Goal: Task Accomplishment & Management: Manage account settings

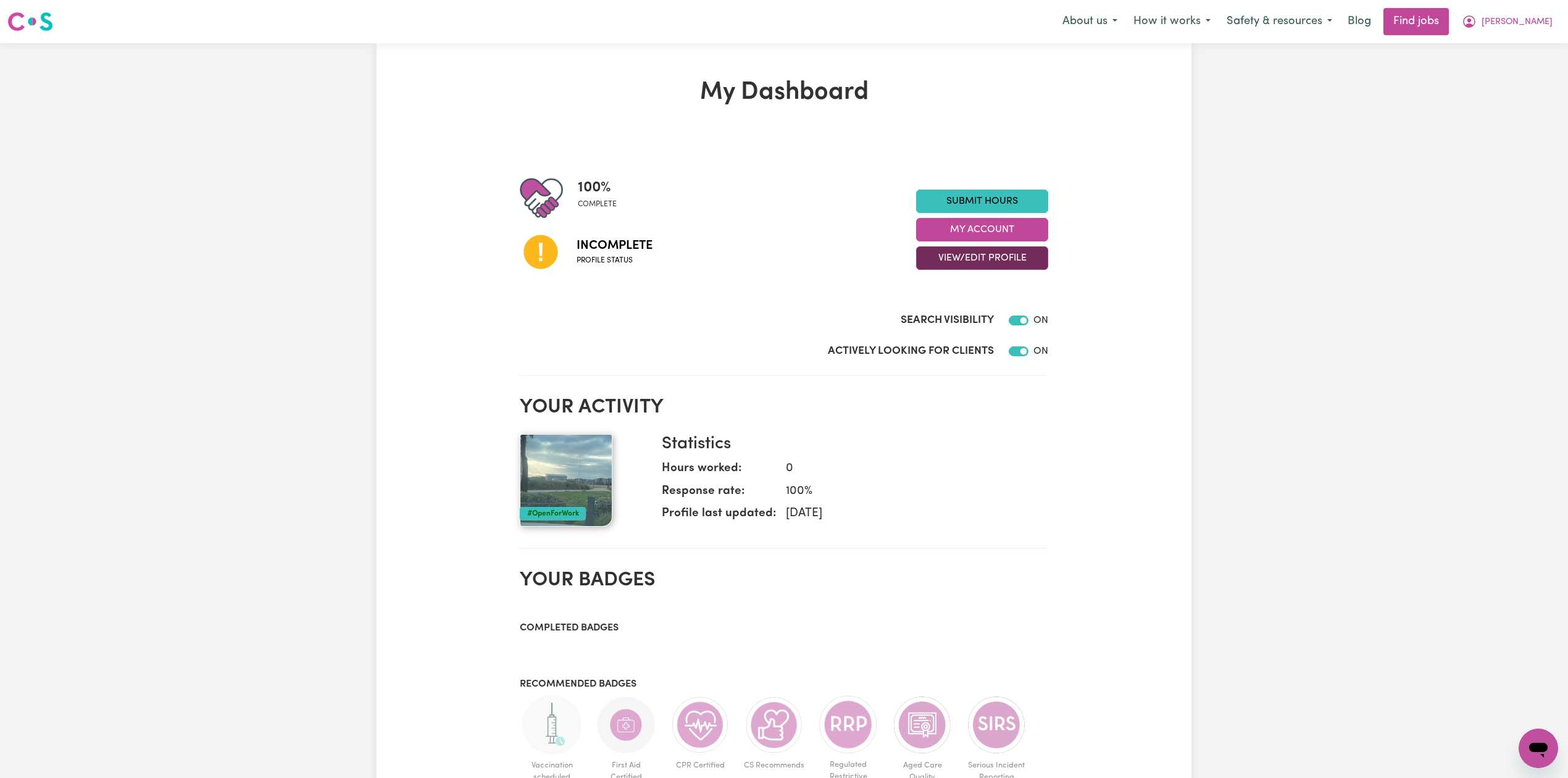
click at [946, 253] on button "View/Edit Profile" at bounding box center [982, 258] width 132 height 23
click at [935, 311] on link "Edit Profile" at bounding box center [975, 314] width 115 height 25
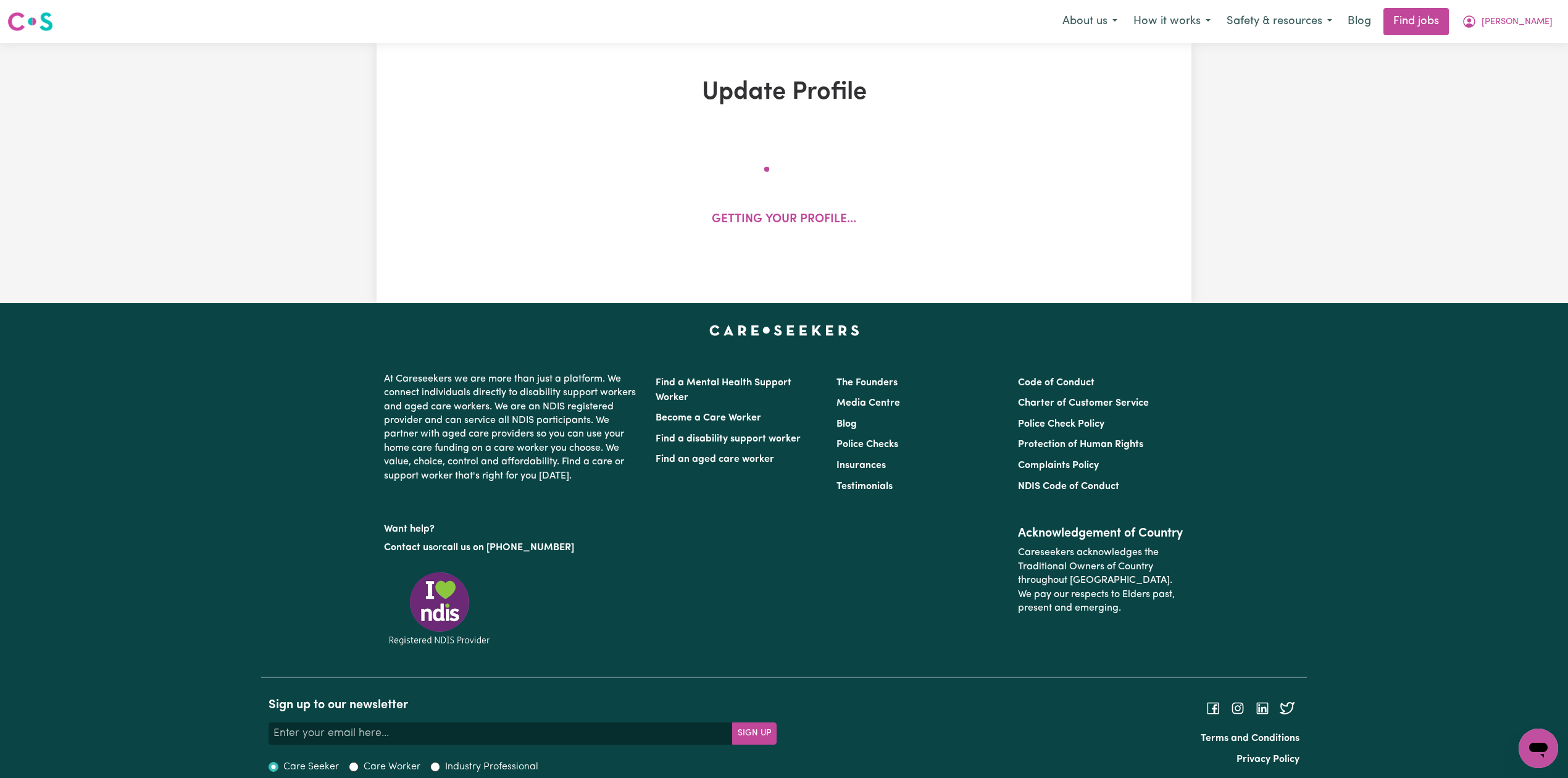
select select "[DEMOGRAPHIC_DATA]"
select select "[DEMOGRAPHIC_DATA] Citizen"
select select "Studying a healthcare related degree or qualification"
select select "45"
select select "55"
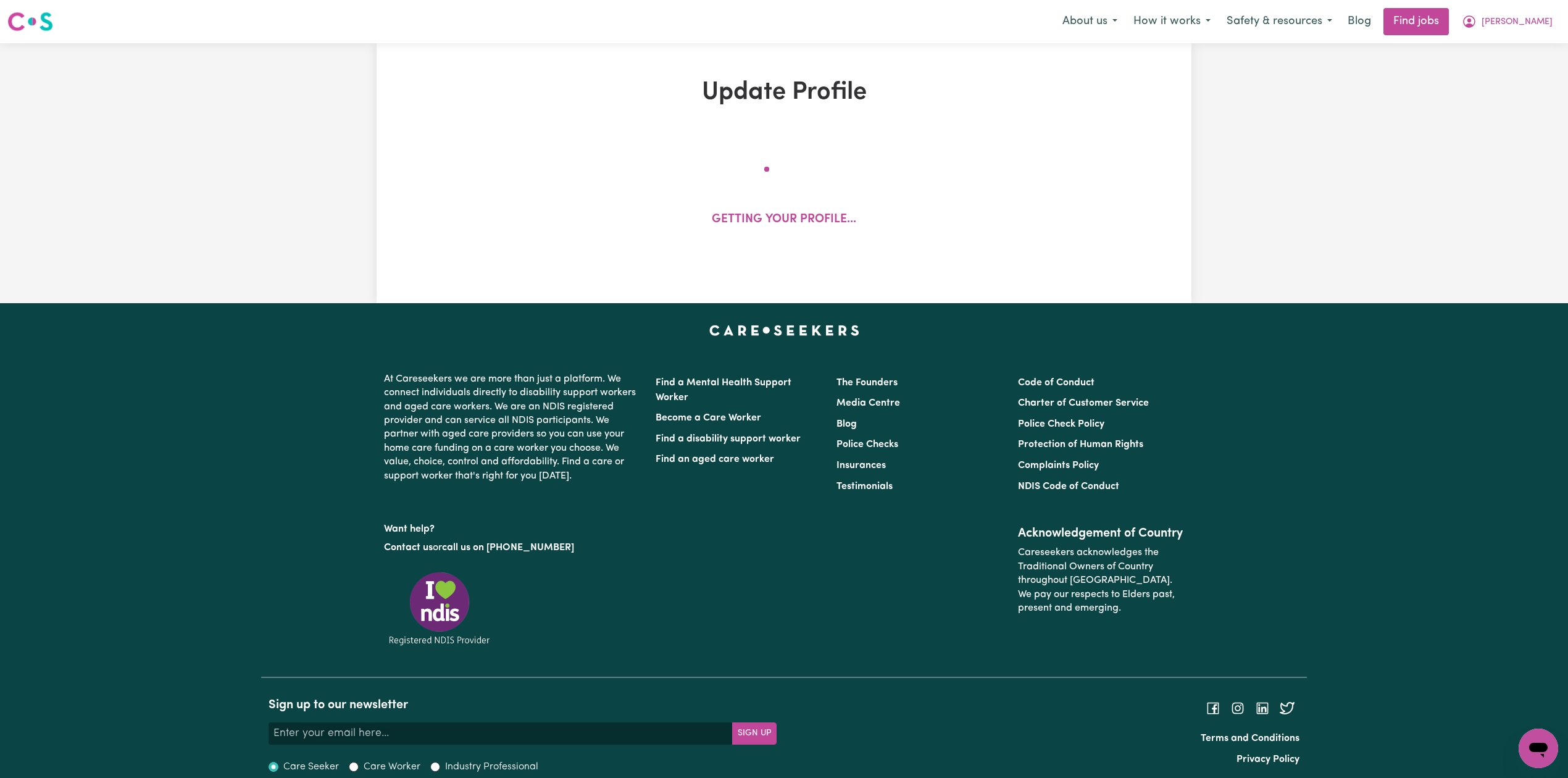
select select "66"
select select "80"
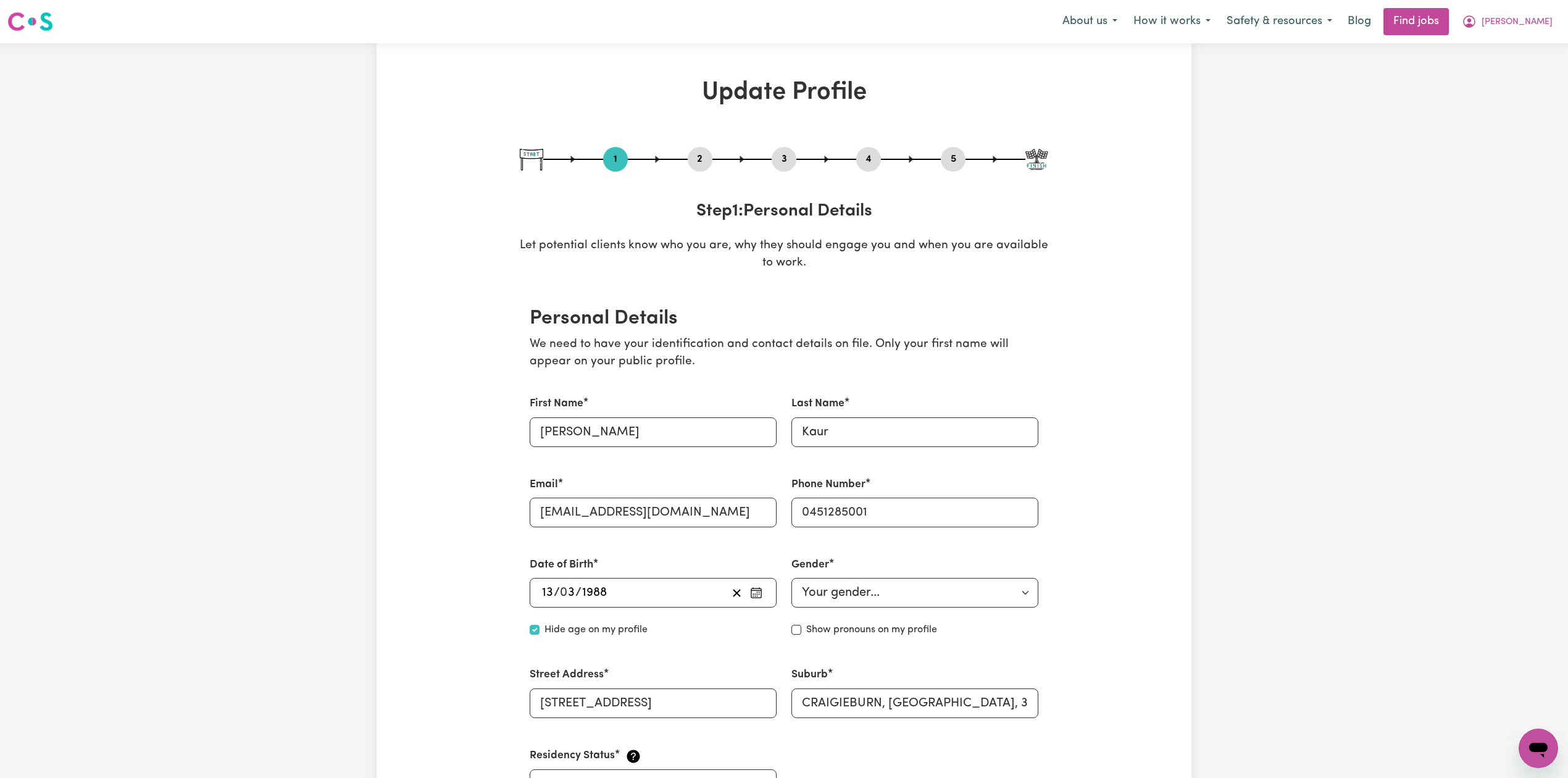
click at [693, 158] on button "2" at bounding box center [700, 159] width 25 height 16
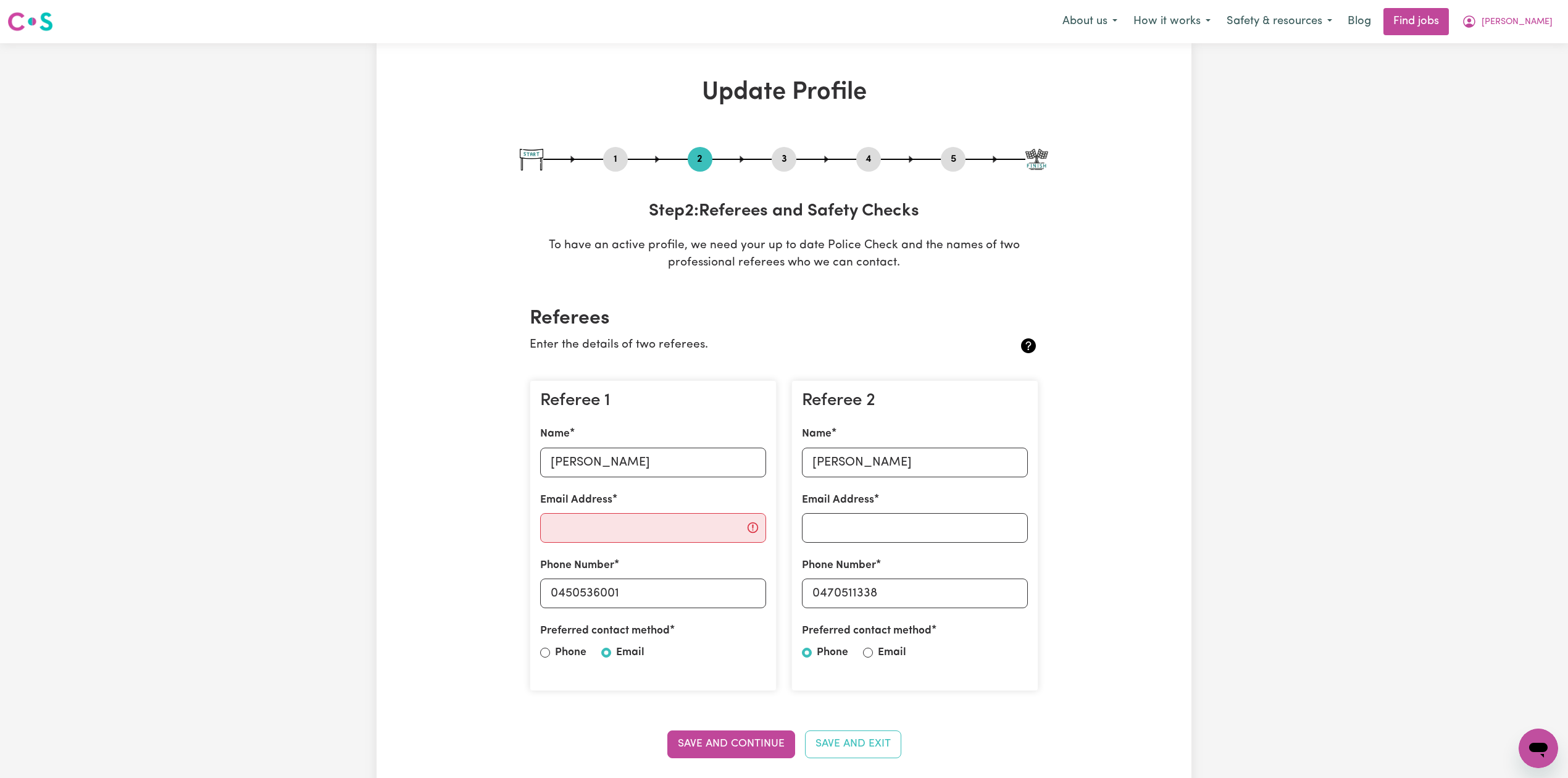
scroll to position [82, 0]
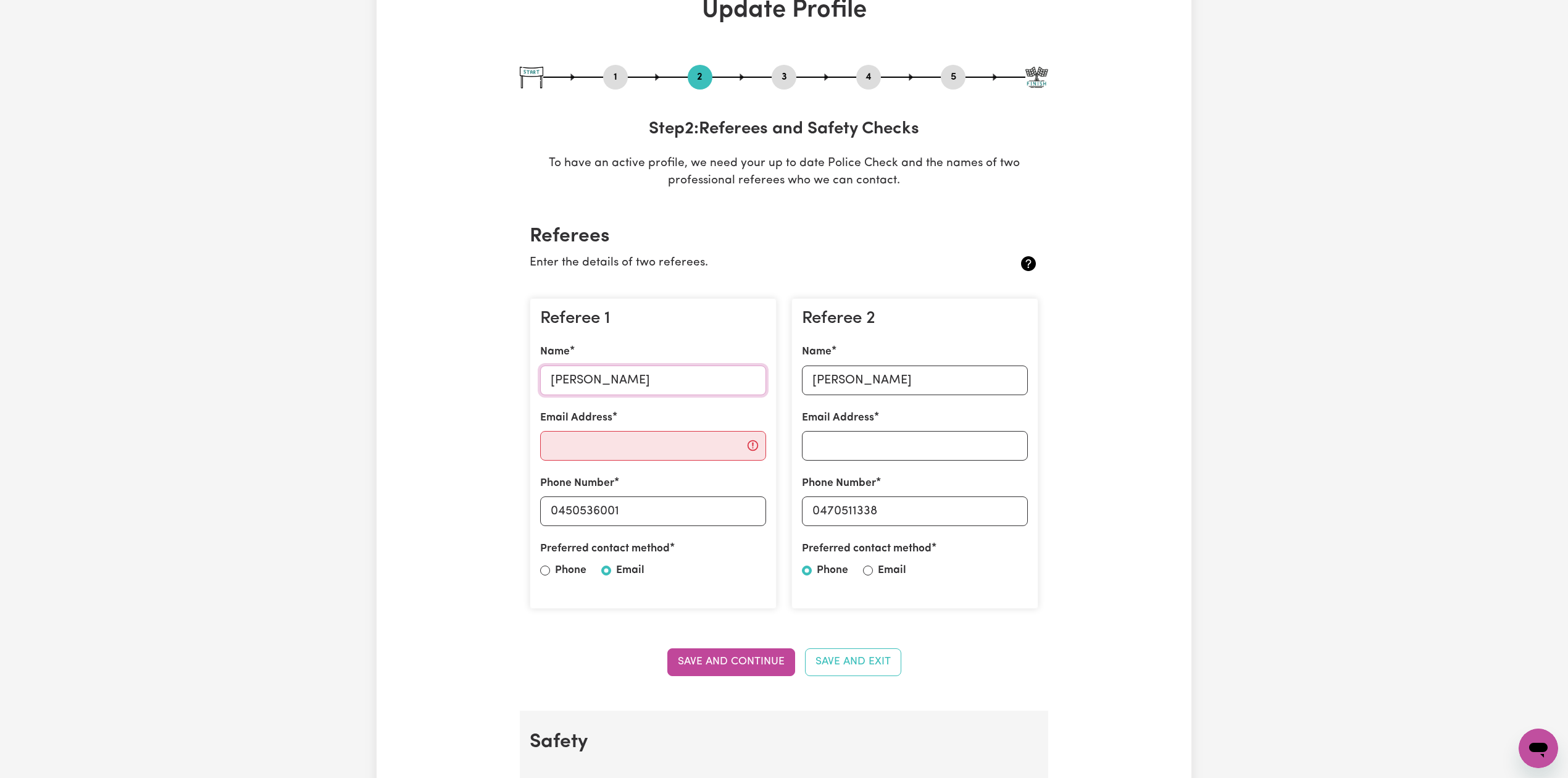
click at [598, 391] on input "[PERSON_NAME]" at bounding box center [653, 380] width 226 height 30
click at [863, 388] on input "[PERSON_NAME]" at bounding box center [915, 380] width 226 height 30
drag, startPoint x: 559, startPoint y: 506, endPoint x: 747, endPoint y: 523, distance: 188.8
click at [747, 523] on input "0450536001" at bounding box center [653, 511] width 226 height 30
drag, startPoint x: 820, startPoint y: 510, endPoint x: 947, endPoint y: 510, distance: 127.0
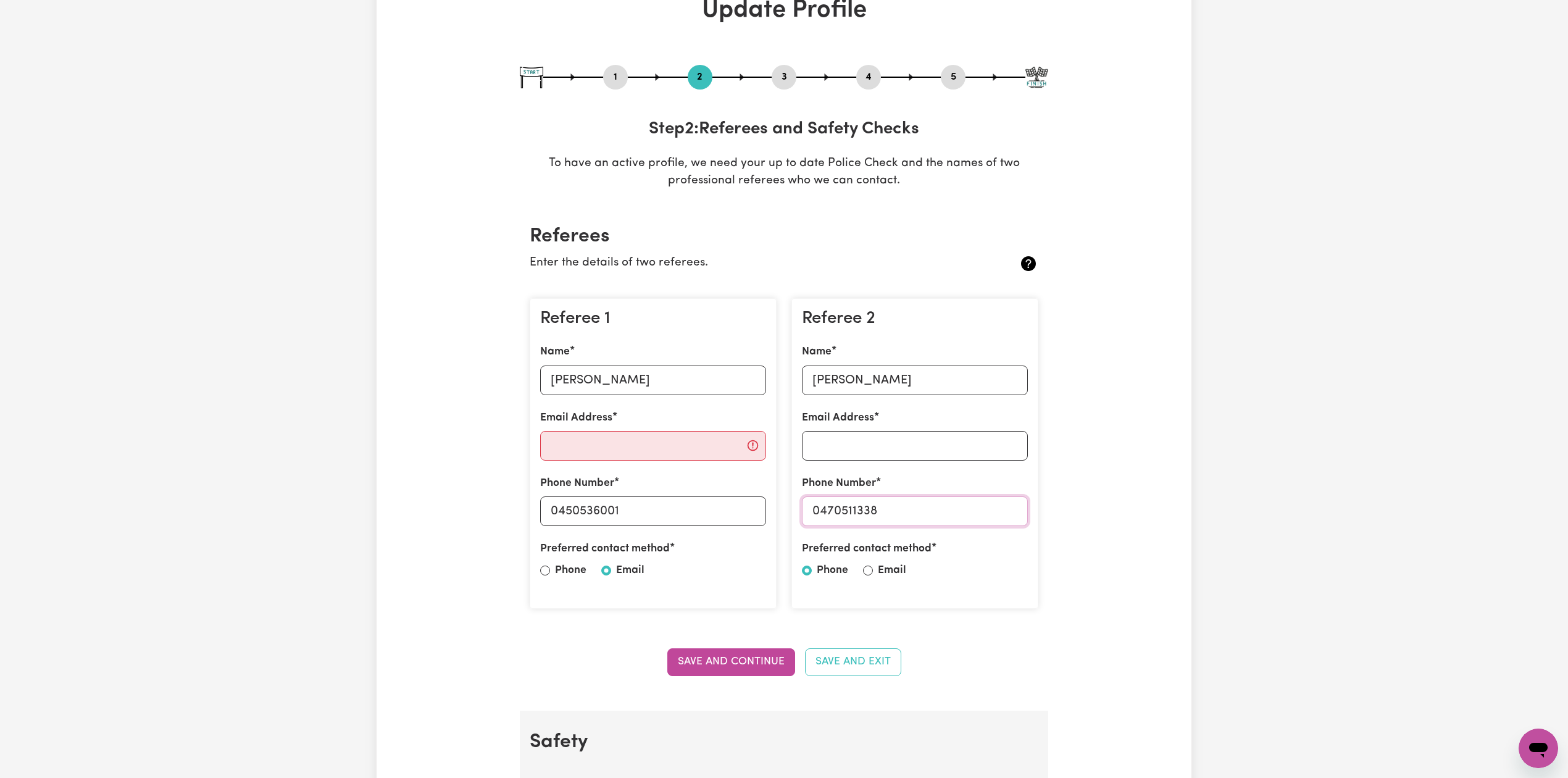
click at [947, 510] on input "0470511338" at bounding box center [915, 511] width 226 height 30
click at [959, 76] on button "5" at bounding box center [953, 77] width 25 height 16
select select "I am providing services by being employed by an organisation"
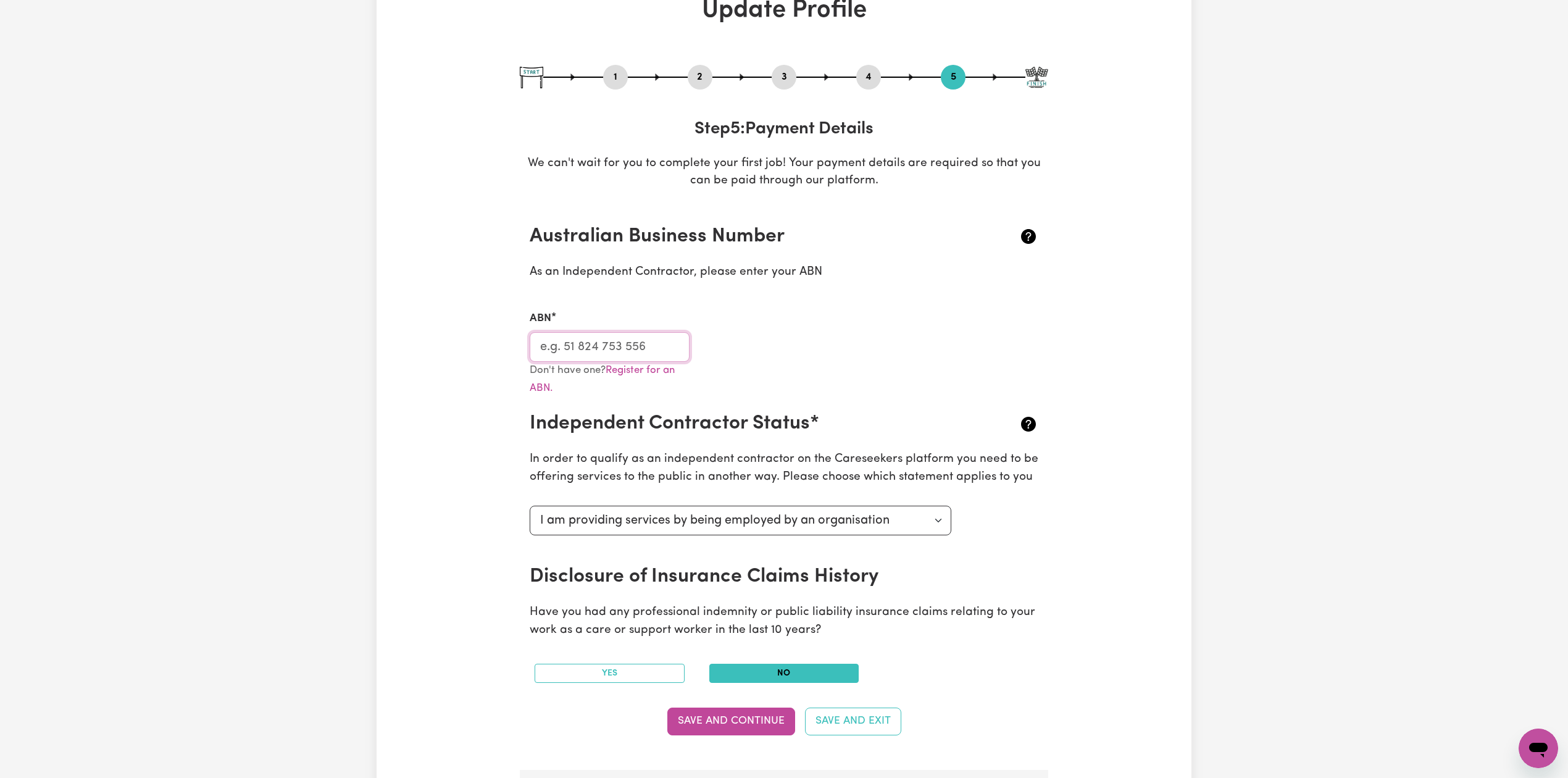
click at [638, 354] on input "ABN" at bounding box center [609, 347] width 160 height 30
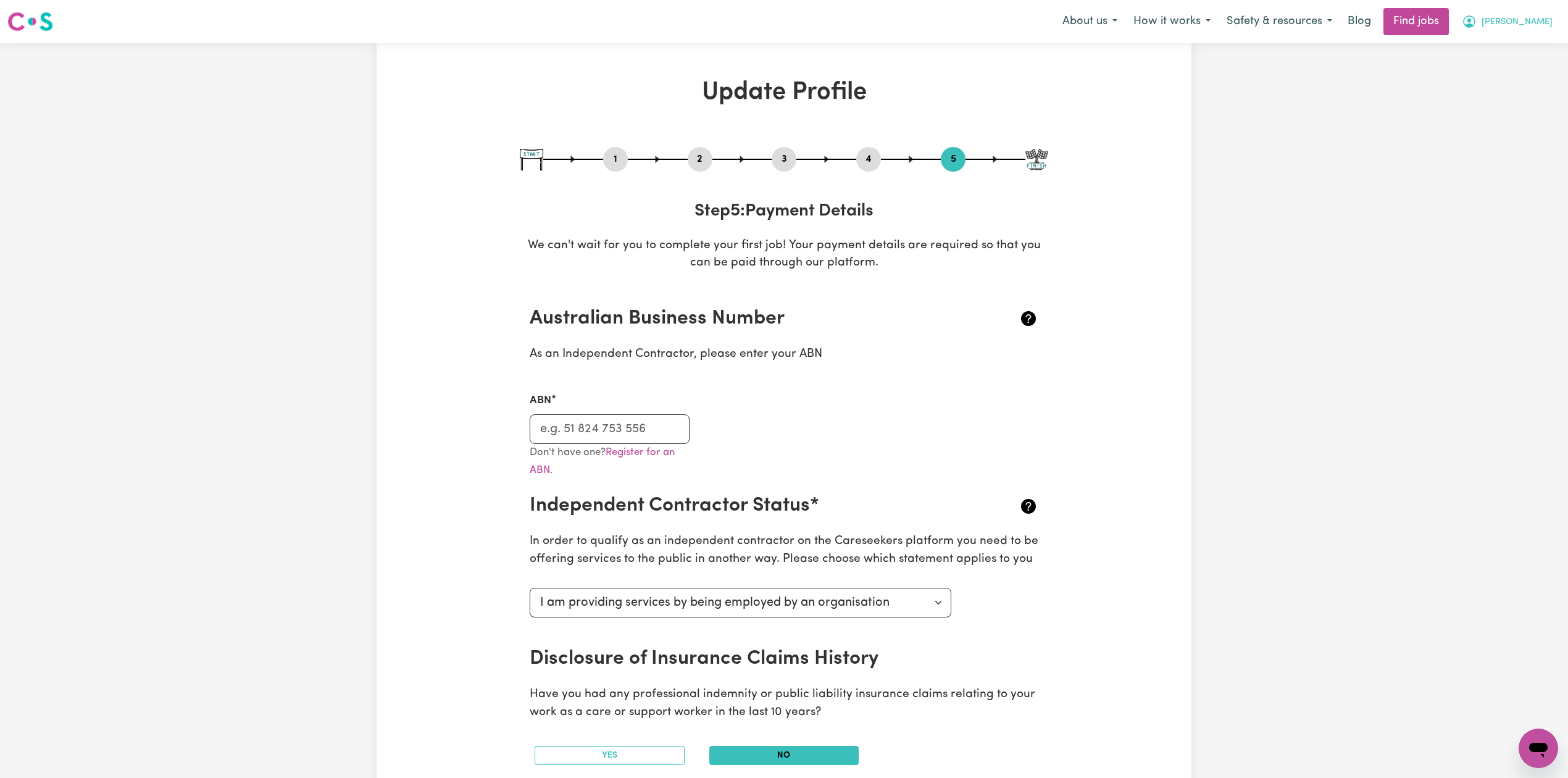
click at [1537, 21] on span "[PERSON_NAME]" at bounding box center [1517, 22] width 71 height 14
click at [1501, 67] on link "My Dashboard" at bounding box center [1512, 71] width 98 height 23
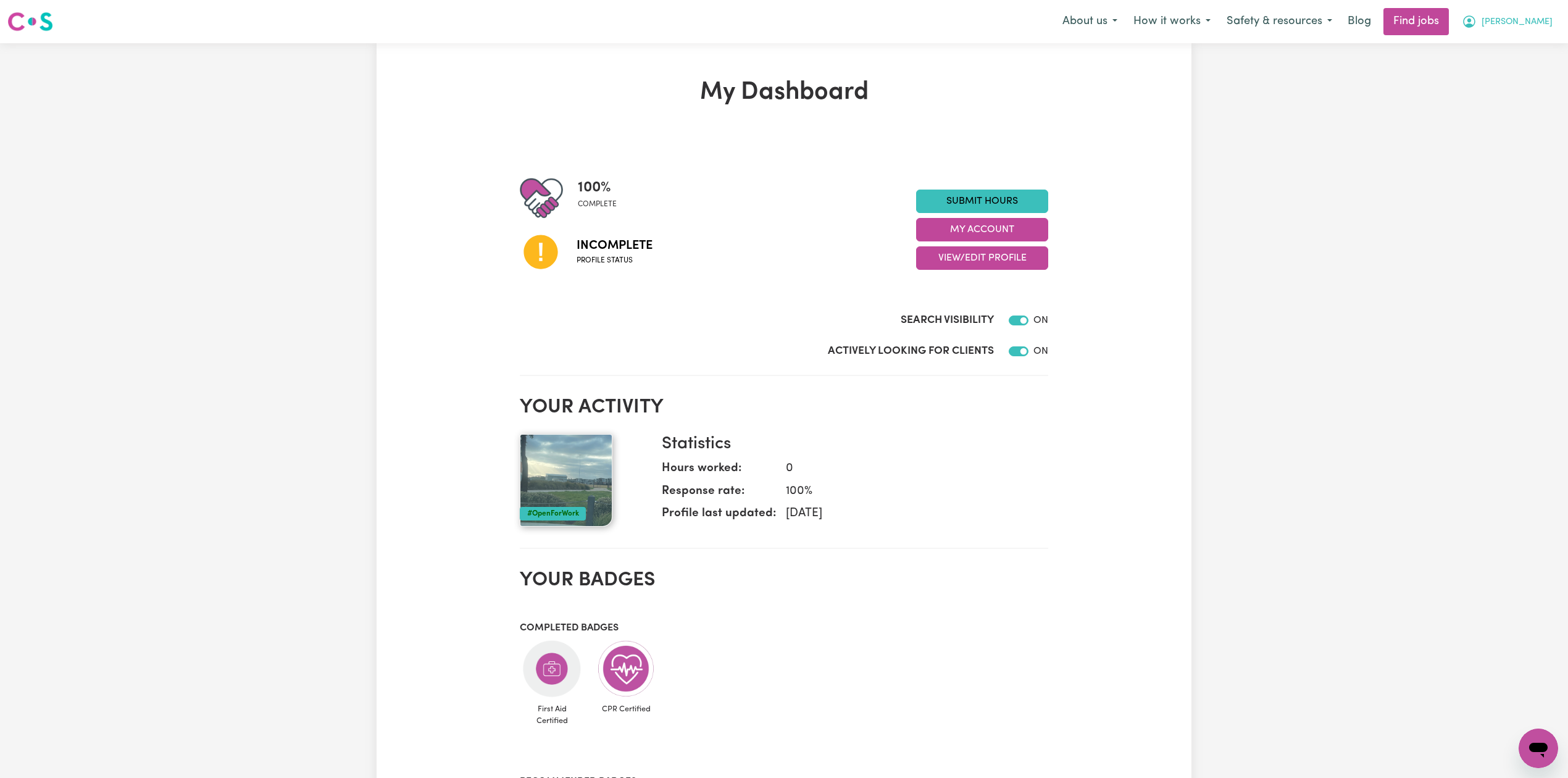
click at [1538, 20] on span "[PERSON_NAME]" at bounding box center [1517, 22] width 71 height 14
click at [1537, 94] on link "Logout" at bounding box center [1512, 94] width 98 height 23
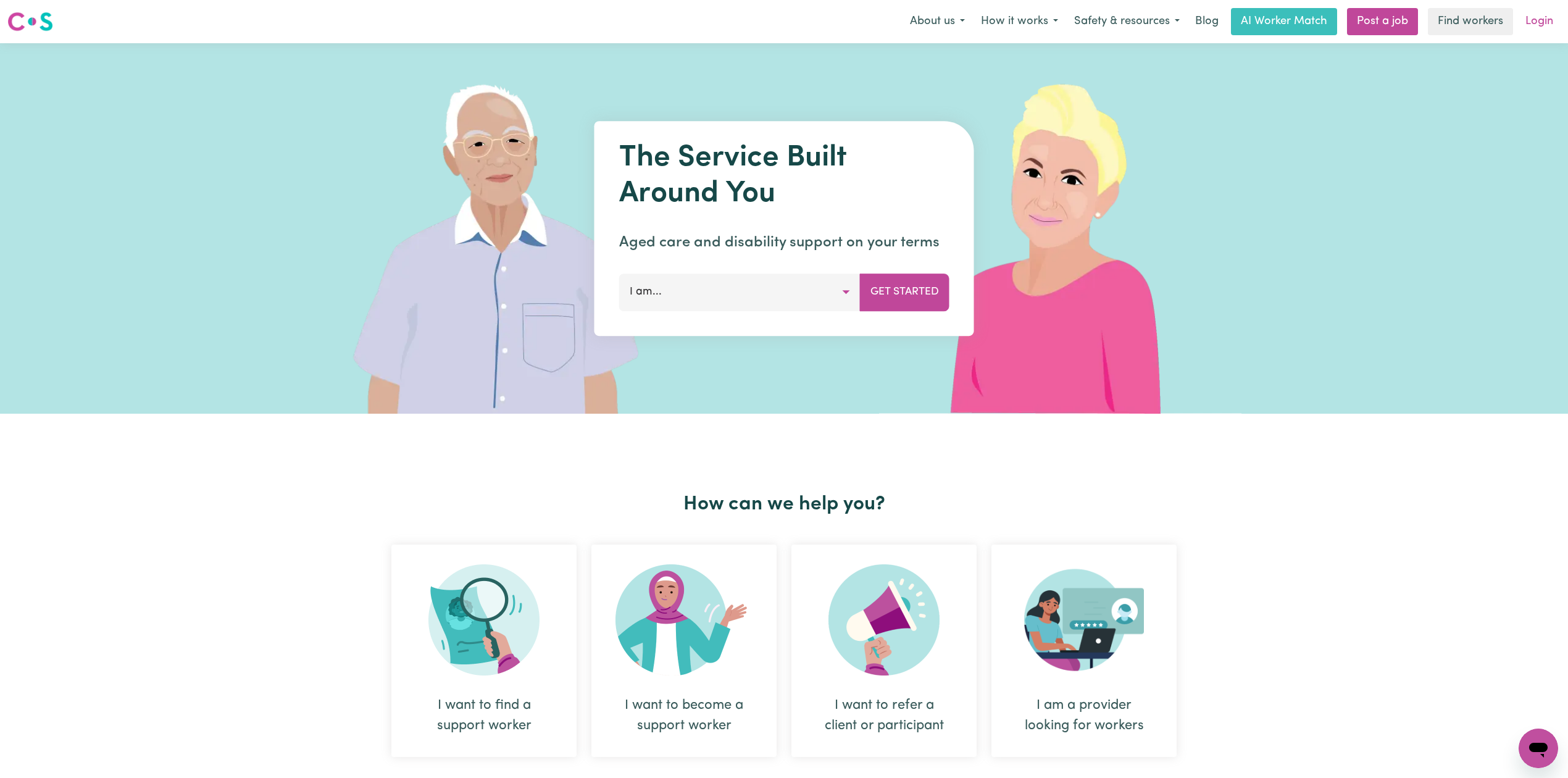
click at [1534, 18] on link "Login" at bounding box center [1540, 22] width 43 height 27
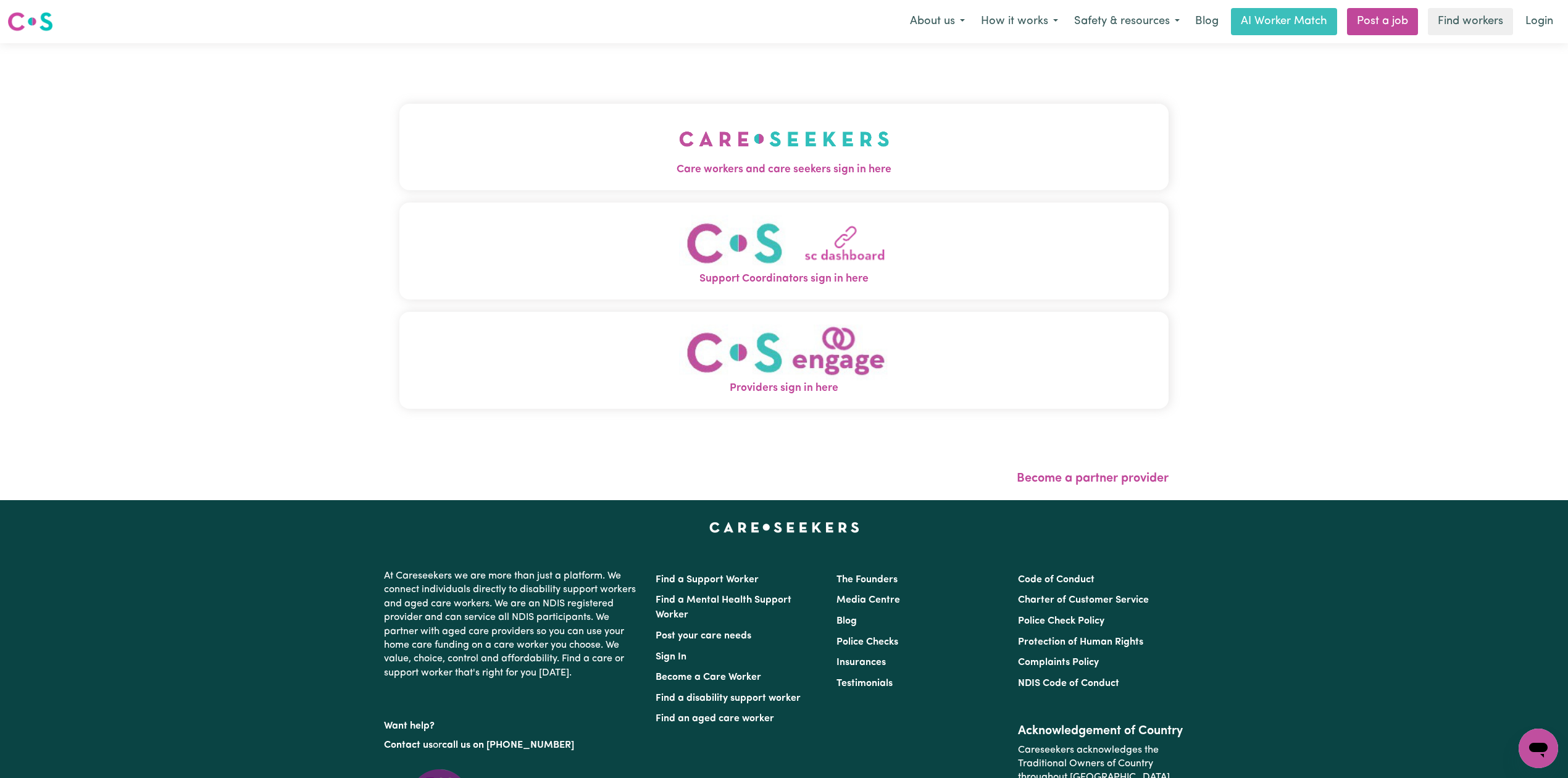
click at [650, 124] on button "Care workers and care seekers sign in here" at bounding box center [784, 147] width 769 height 87
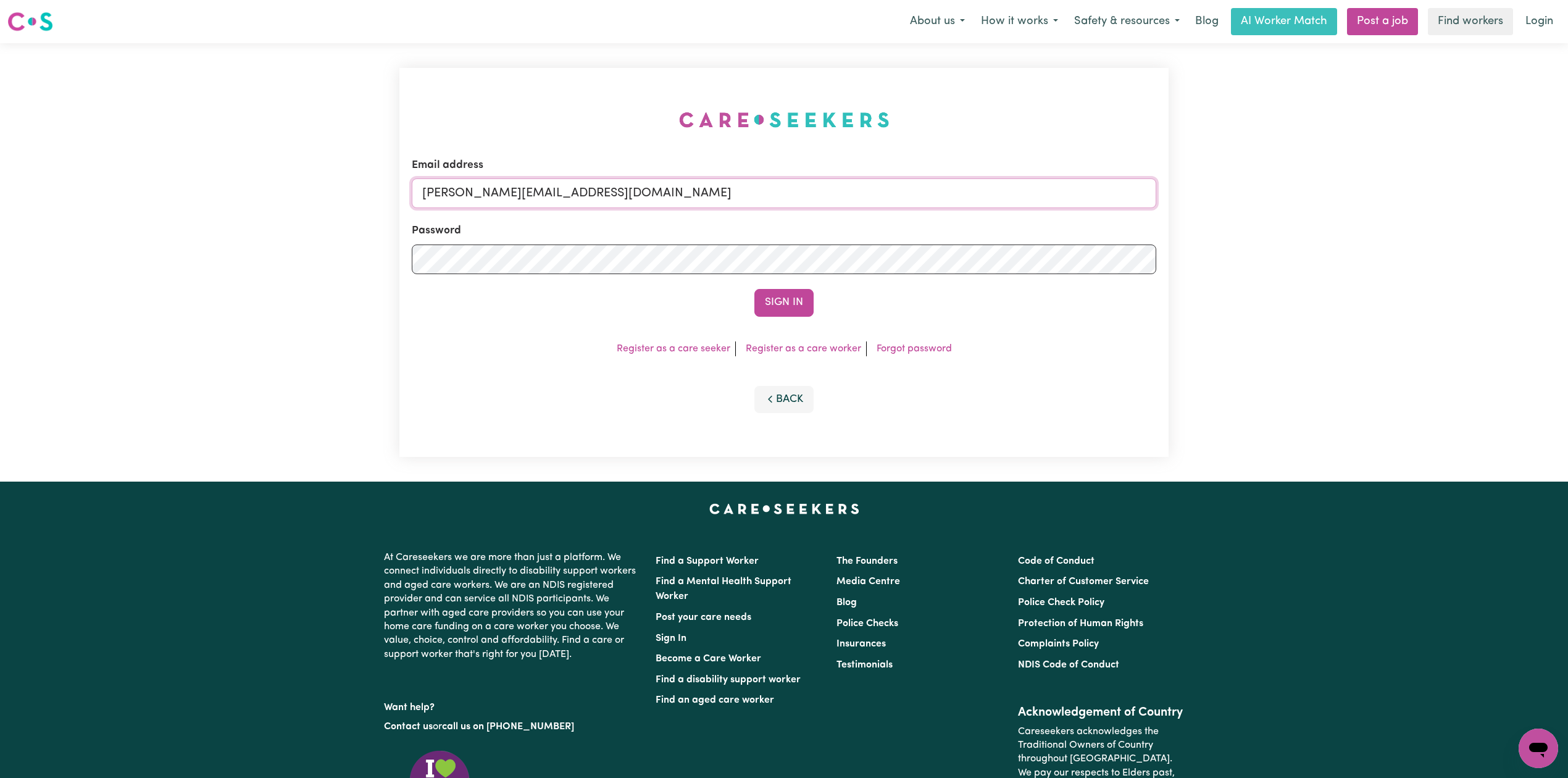
click at [655, 181] on input "[PERSON_NAME][EMAIL_ADDRESS][DOMAIN_NAME]" at bounding box center [784, 193] width 745 height 30
drag, startPoint x: 484, startPoint y: 183, endPoint x: 895, endPoint y: 220, distance: 412.7
click at [895, 220] on form "Email address Superuser~[EMAIL_ADDRESS][DOMAIN_NAME] Password Sign In" at bounding box center [784, 237] width 745 height 159
type input "Superuser~[EMAIL_ADDRESS][DOMAIN_NAME]"
click at [761, 290] on button "Sign In" at bounding box center [784, 303] width 59 height 27
